Goal: Task Accomplishment & Management: Complete application form

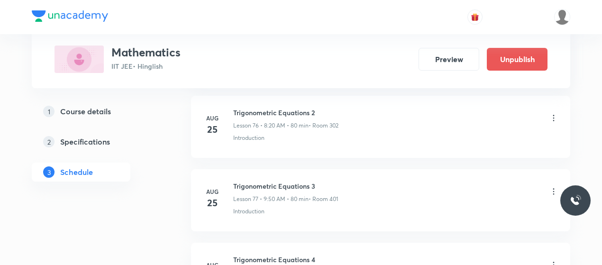
scroll to position [6785, 0]
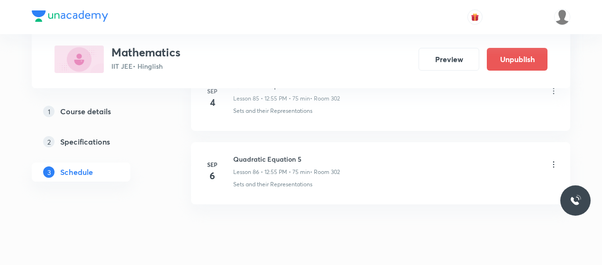
click at [274, 154] on h6 "Quadratic Equation 5" at bounding box center [286, 159] width 107 height 10
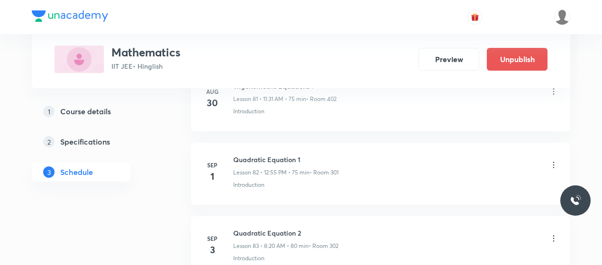
scroll to position [6486, 0]
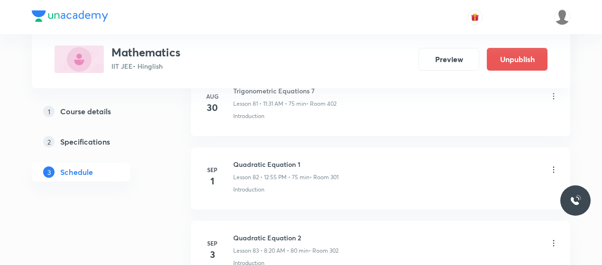
click at [267, 159] on h6 "Quadratic Equation 1" at bounding box center [285, 164] width 105 height 10
copy h6 "Quadratic Equation 1"
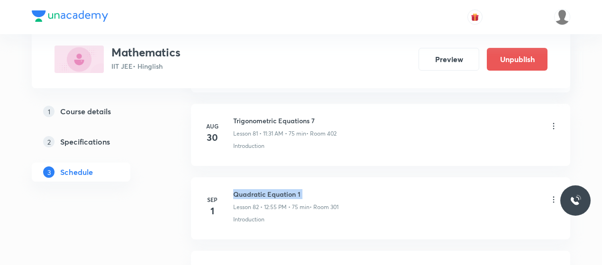
scroll to position [6455, 0]
copy h6 "Quadratic Equation 1"
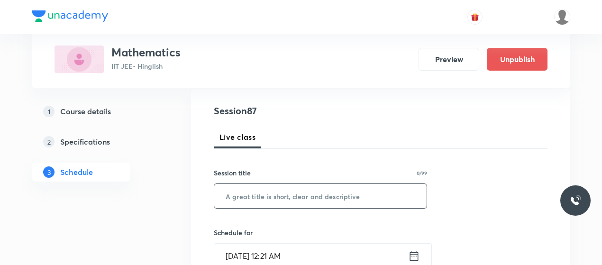
scroll to position [105, 0]
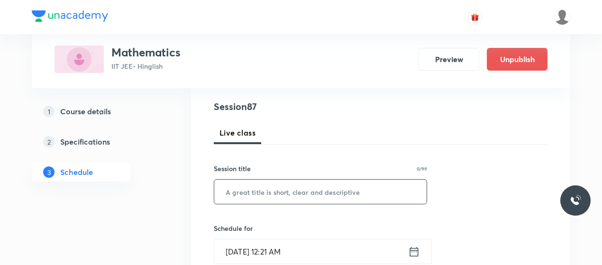
click at [304, 186] on input "text" at bounding box center [320, 192] width 212 height 24
paste input "Quadratic Equation 1"
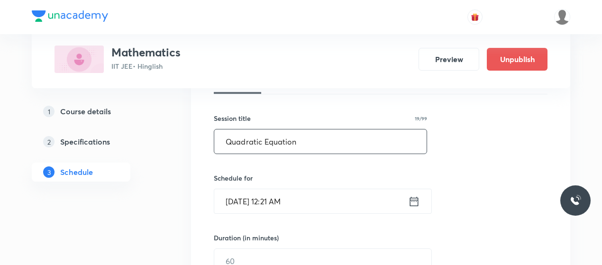
scroll to position [156, 0]
type input "Quadratic Equation"
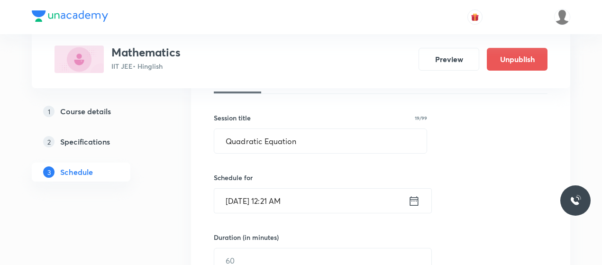
click at [274, 200] on input "Sep 1, 2025, 12:21 AM" at bounding box center [311, 201] width 194 height 24
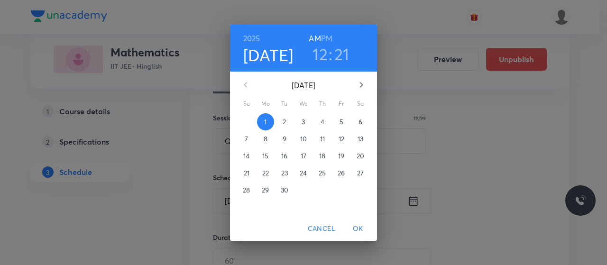
click at [321, 48] on h3 "12" at bounding box center [319, 54] width 15 height 20
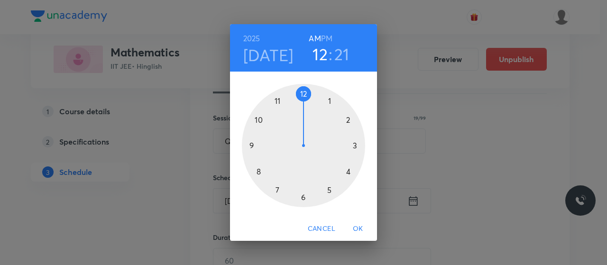
click at [259, 169] on div at bounding box center [303, 145] width 123 height 123
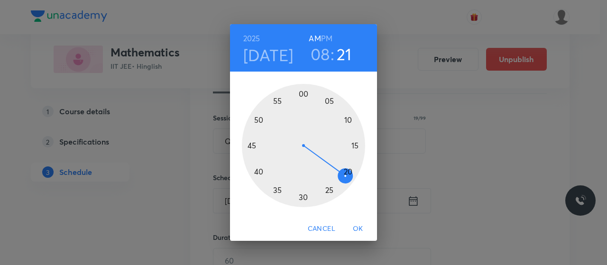
click at [349, 171] on div at bounding box center [303, 145] width 123 height 123
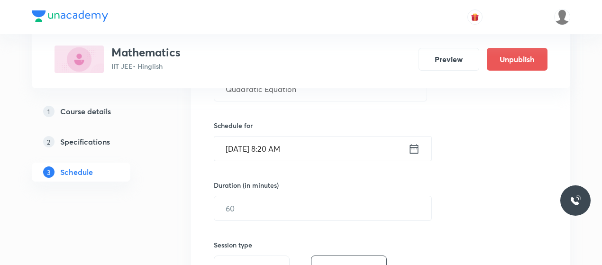
scroll to position [210, 0]
click at [305, 200] on input "text" at bounding box center [322, 207] width 217 height 24
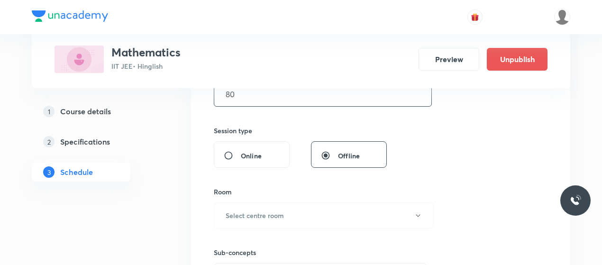
scroll to position [348, 0]
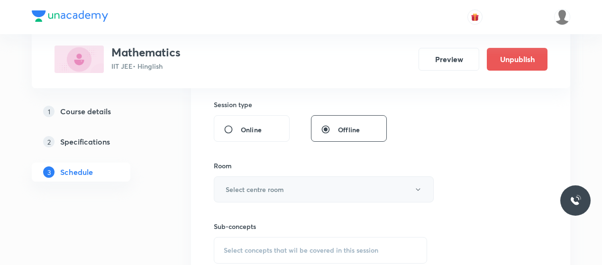
type input "80"
click at [320, 180] on button "Select centre room" at bounding box center [324, 189] width 220 height 26
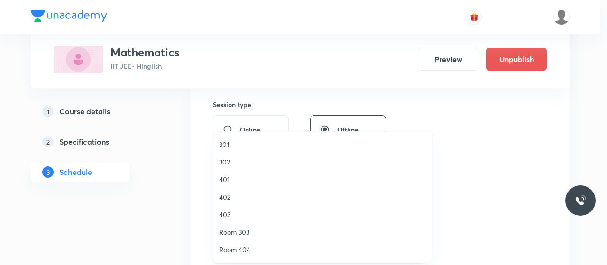
click at [226, 174] on span "401" at bounding box center [323, 179] width 208 height 10
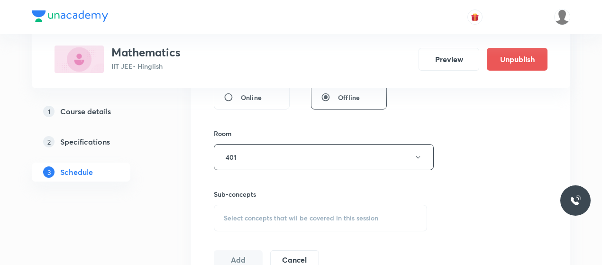
scroll to position [399, 0]
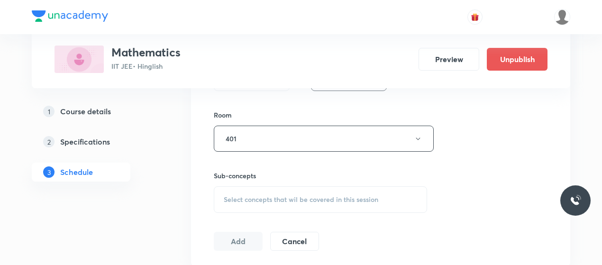
click at [306, 196] on span "Select concepts that wil be covered in this session" at bounding box center [301, 200] width 155 height 8
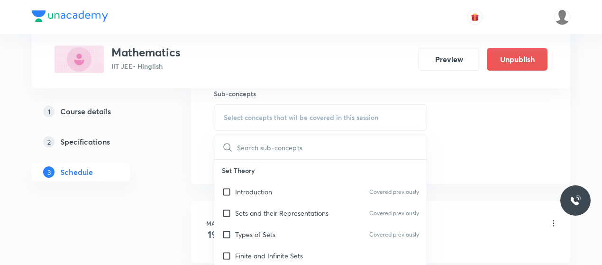
scroll to position [482, 0]
click at [267, 184] on div "Introduction Covered previously" at bounding box center [320, 191] width 212 height 21
checkbox input "true"
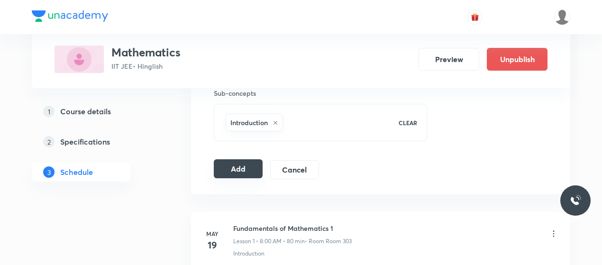
click at [250, 168] on button "Add" at bounding box center [238, 168] width 49 height 19
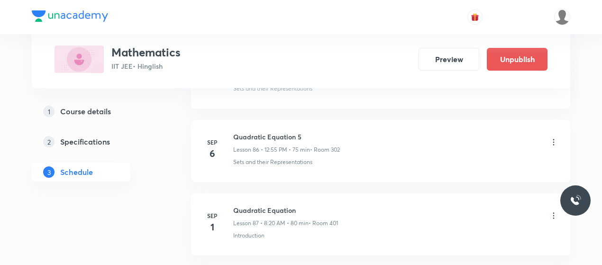
scroll to position [6370, 0]
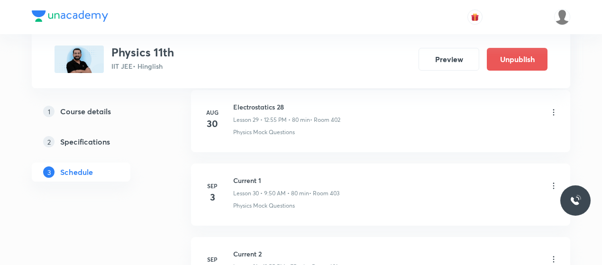
scroll to position [2718, 0]
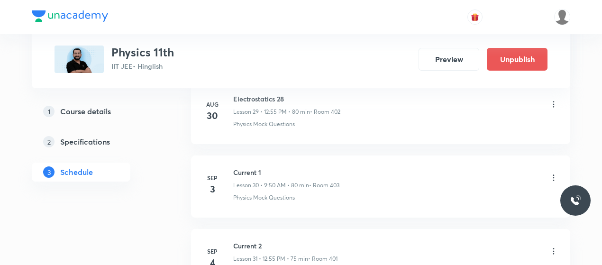
click at [254, 167] on h6 "Current 1" at bounding box center [286, 172] width 106 height 10
copy h6 "Current 1"
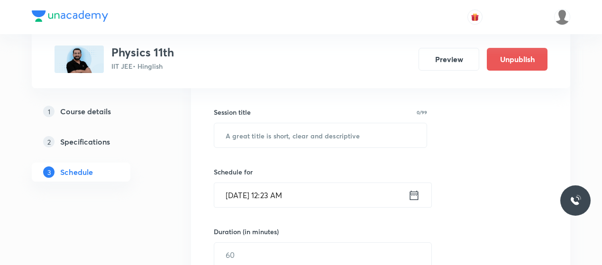
scroll to position [164, 0]
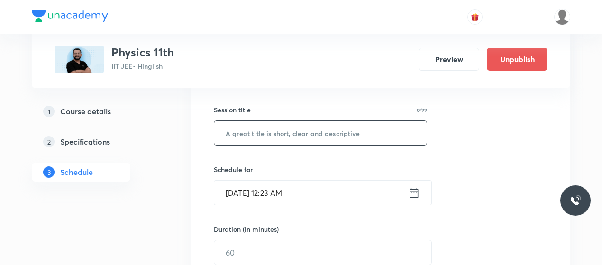
click at [277, 126] on input "text" at bounding box center [320, 133] width 212 height 24
paste input "Current 1"
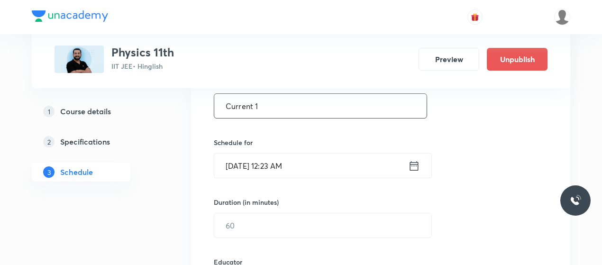
type input "Current 1"
click at [266, 165] on input "[DATE] 12:23 AM" at bounding box center [311, 166] width 194 height 24
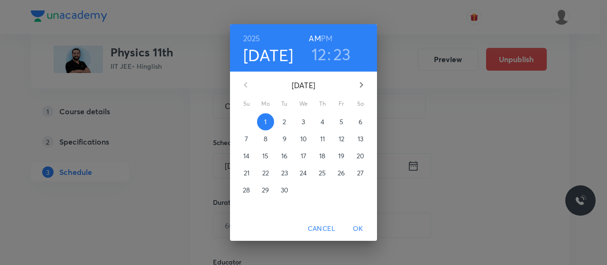
click at [320, 56] on h3 "12" at bounding box center [318, 54] width 15 height 20
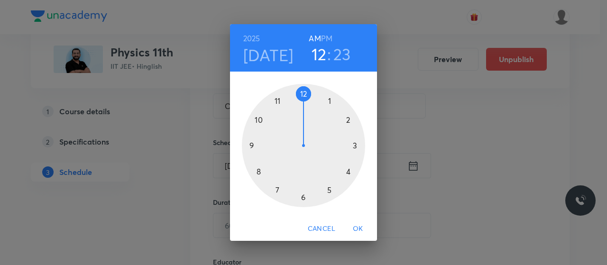
click at [276, 100] on div at bounding box center [303, 145] width 123 height 123
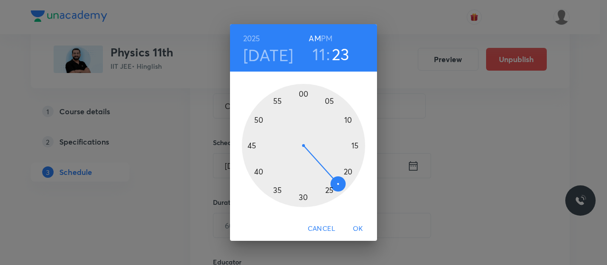
click at [347, 119] on div at bounding box center [303, 145] width 123 height 123
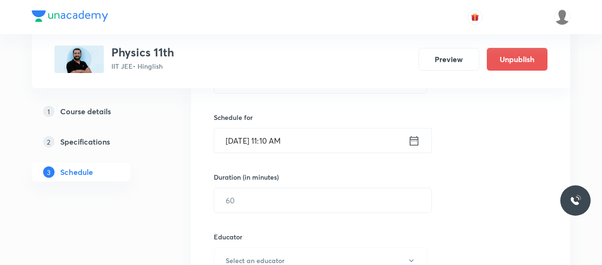
scroll to position [219, 0]
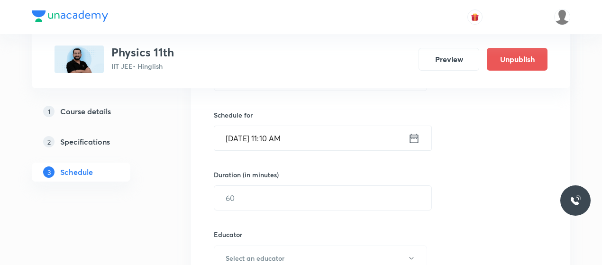
click at [276, 139] on input "[DATE] 11:10 AM" at bounding box center [311, 138] width 194 height 24
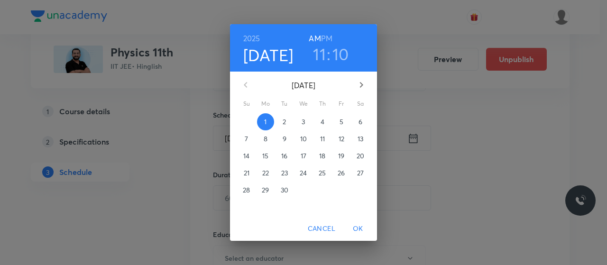
click at [337, 59] on h3 "10" at bounding box center [340, 54] width 17 height 20
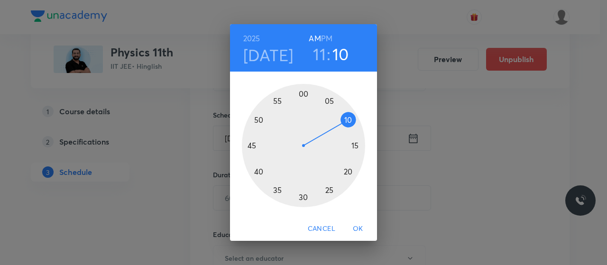
click at [303, 198] on div at bounding box center [303, 145] width 123 height 123
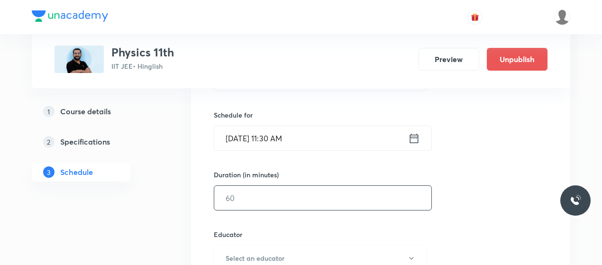
scroll to position [254, 0]
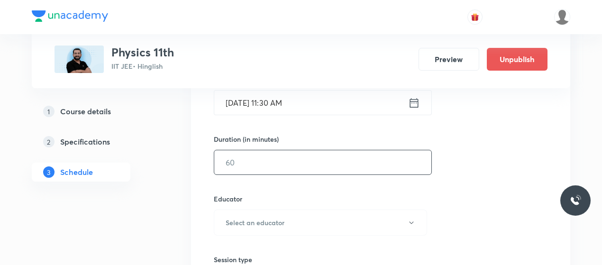
click at [283, 172] on input "text" at bounding box center [322, 162] width 217 height 24
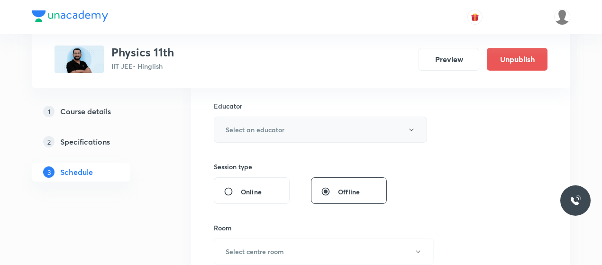
type input "80"
click at [322, 129] on button "Select an educator" at bounding box center [320, 130] width 213 height 26
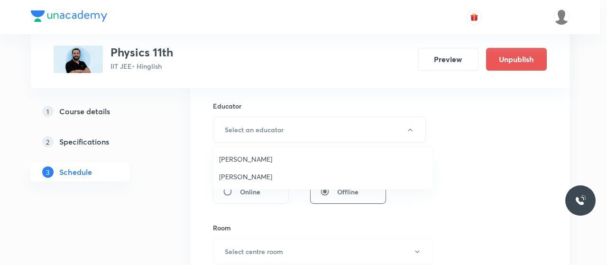
click at [234, 156] on span "[PERSON_NAME]" at bounding box center [323, 159] width 208 height 10
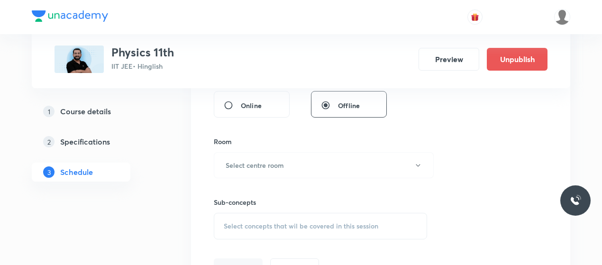
scroll to position [436, 0]
click at [295, 164] on button "Select centre room" at bounding box center [324, 163] width 220 height 26
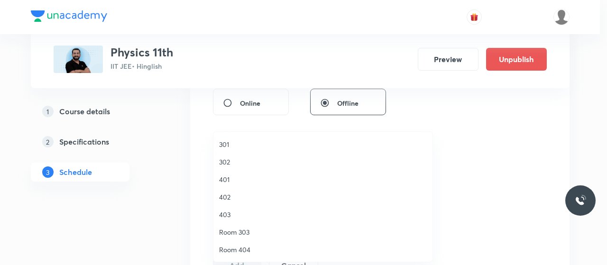
click at [226, 175] on span "401" at bounding box center [323, 179] width 208 height 10
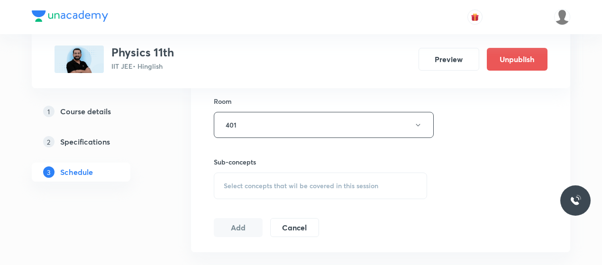
scroll to position [476, 0]
click at [322, 189] on div "Select concepts that wil be covered in this session" at bounding box center [320, 183] width 213 height 27
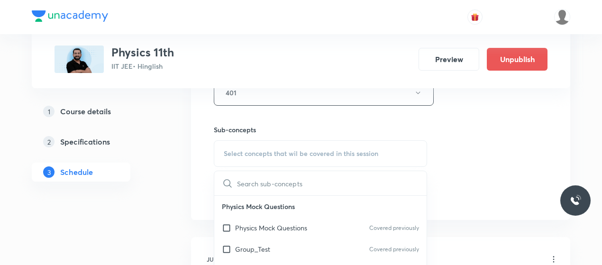
scroll to position [582, 0]
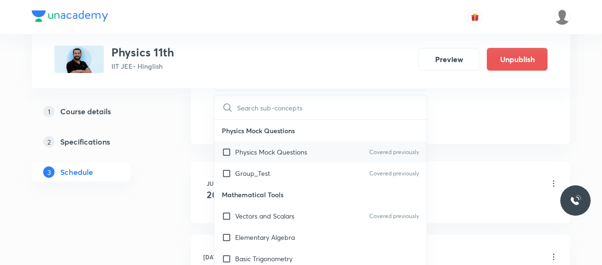
click at [276, 155] on div "Physics Mock Questions Covered previously" at bounding box center [320, 151] width 212 height 21
checkbox input "true"
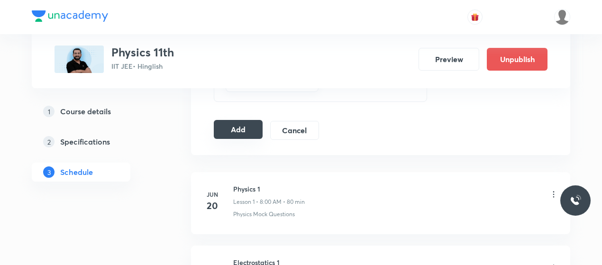
click at [231, 131] on button "Add" at bounding box center [238, 129] width 49 height 19
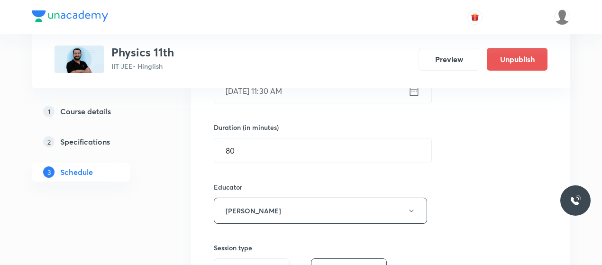
scroll to position [210, 0]
